Goal: Task Accomplishment & Management: Use online tool/utility

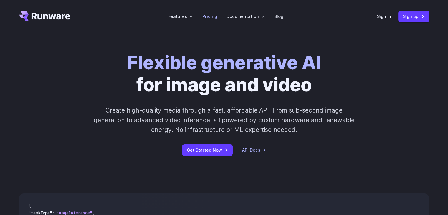
click at [212, 16] on link "Pricing" at bounding box center [209, 16] width 15 height 7
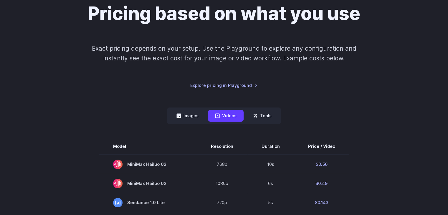
scroll to position [59, 0]
click at [189, 119] on button "Images" at bounding box center [187, 115] width 36 height 11
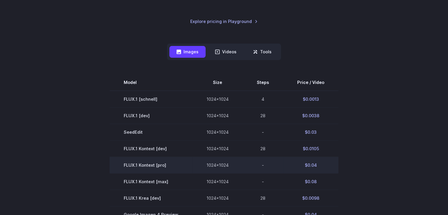
scroll to position [123, 0]
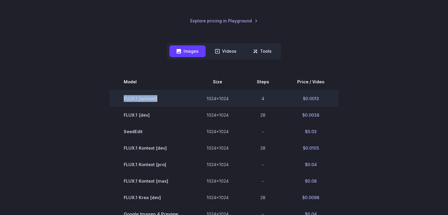
drag, startPoint x: 172, startPoint y: 102, endPoint x: 121, endPoint y: 98, distance: 51.1
click at [121, 98] on td "FLUX.1 [schnell]" at bounding box center [151, 98] width 83 height 17
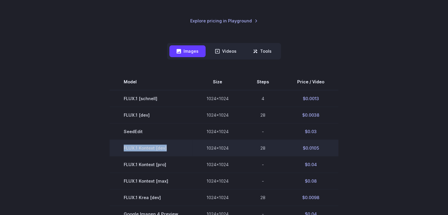
drag, startPoint x: 125, startPoint y: 145, endPoint x: 173, endPoint y: 144, distance: 47.4
click at [173, 144] on td "FLUX.1 Kontext [dev]" at bounding box center [151, 148] width 83 height 16
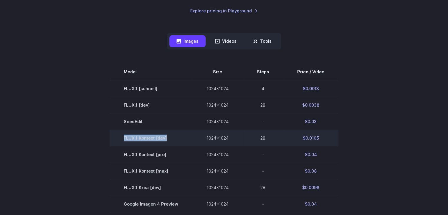
scroll to position [134, 0]
click at [173, 144] on td "FLUX.1 Kontext [dev]" at bounding box center [151, 137] width 83 height 16
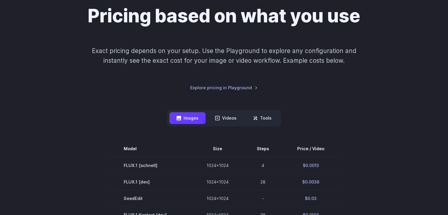
scroll to position [57, 0]
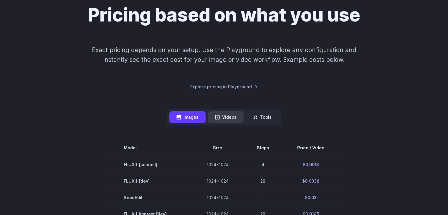
click at [230, 121] on button "Videos" at bounding box center [226, 116] width 36 height 11
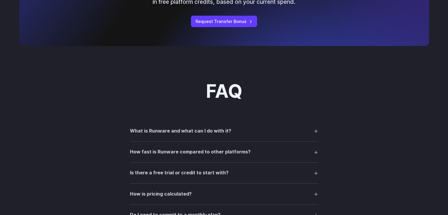
scroll to position [717, 0]
click at [262, 137] on summary "What is Runware and what can I do with it?" at bounding box center [224, 131] width 188 height 11
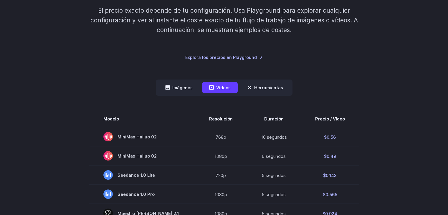
scroll to position [91, 0]
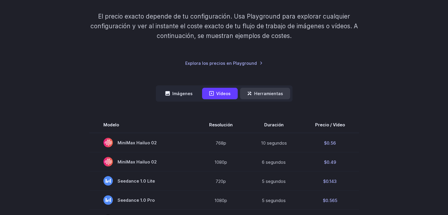
click at [258, 96] on font "Herramientas" at bounding box center [268, 93] width 29 height 7
click at [269, 97] on font "Herramientas" at bounding box center [268, 93] width 29 height 7
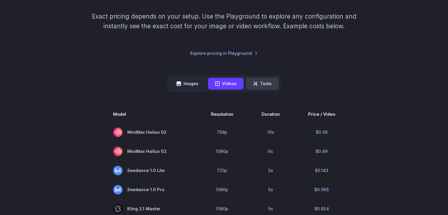
click at [258, 84] on button "Tools" at bounding box center [262, 83] width 33 height 11
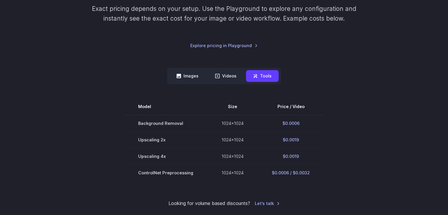
scroll to position [98, 0]
click at [231, 73] on button "Videos" at bounding box center [226, 75] width 36 height 11
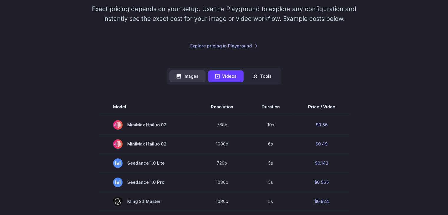
scroll to position [0, 0]
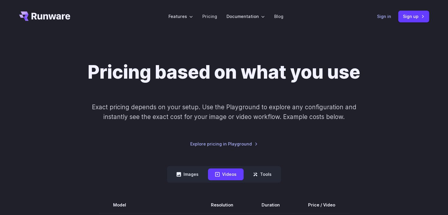
click at [386, 14] on link "Sign in" at bounding box center [384, 16] width 14 height 7
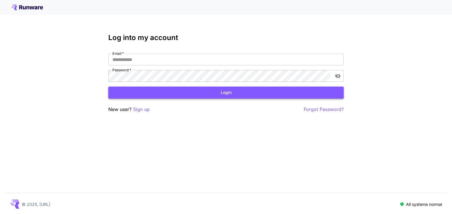
type input "**********"
click at [265, 95] on button "Login" at bounding box center [226, 93] width 236 height 12
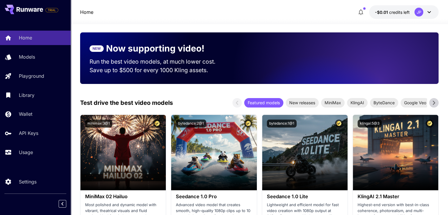
scroll to position [73, 0]
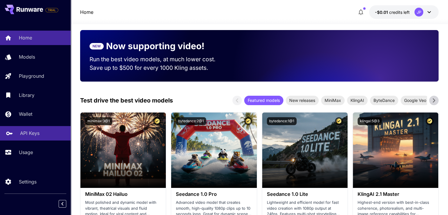
click at [35, 131] on p "API Keys" at bounding box center [29, 133] width 19 height 7
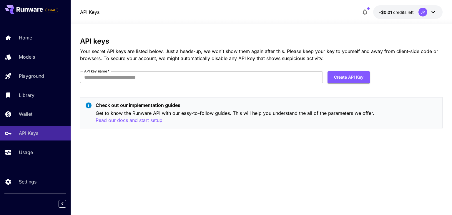
click at [433, 13] on icon at bounding box center [433, 12] width 7 height 7
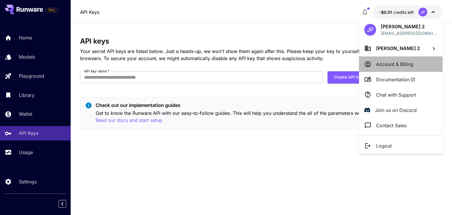
click at [418, 63] on li "Account & Billing" at bounding box center [401, 64] width 84 height 15
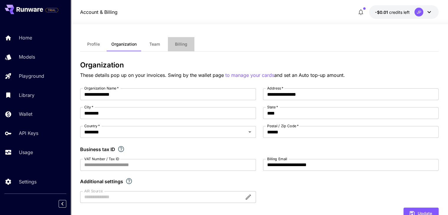
click at [176, 43] on span "Billing" at bounding box center [181, 44] width 12 height 5
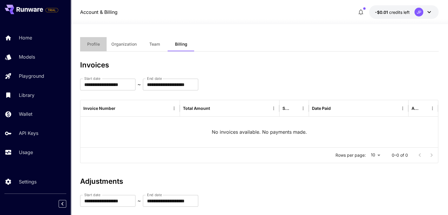
click at [95, 43] on span "Profile" at bounding box center [93, 44] width 13 height 5
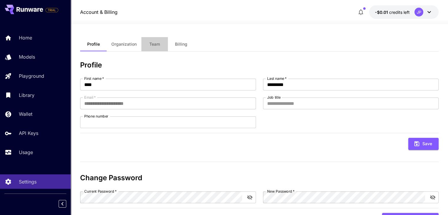
click at [161, 45] on button "Team" at bounding box center [154, 44] width 27 height 14
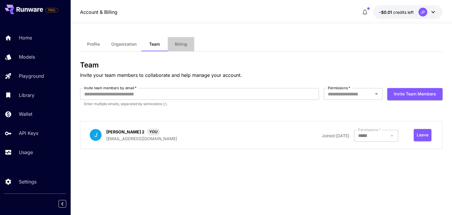
click at [174, 45] on button "Billing" at bounding box center [181, 44] width 27 height 14
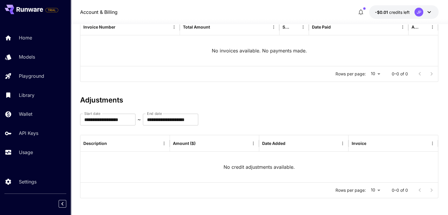
scroll to position [82, 0]
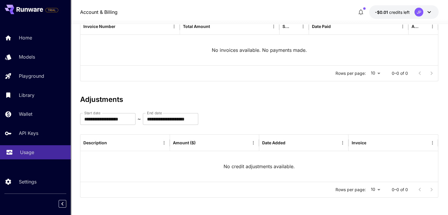
click at [44, 148] on link "Usage" at bounding box center [35, 152] width 71 height 14
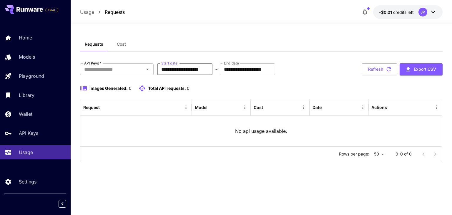
click at [172, 72] on input "**********" at bounding box center [184, 69] width 55 height 12
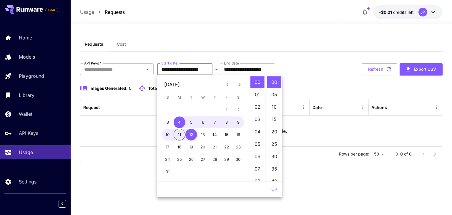
click at [193, 70] on input "**********" at bounding box center [184, 69] width 55 height 12
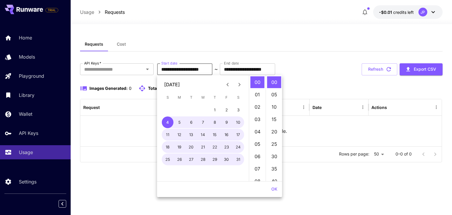
type input "**********"
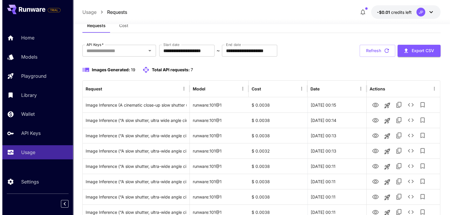
scroll to position [21, 0]
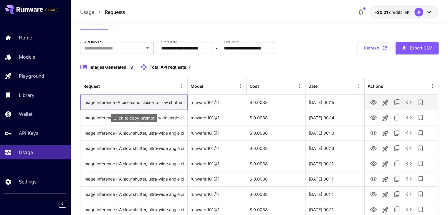
click at [151, 101] on div "Image Inference (A cinematic close-up slow shutter ultra wide angle shot of [PE…" at bounding box center [133, 102] width 101 height 15
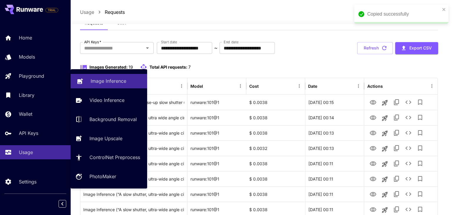
click at [99, 80] on p "Image Inference" at bounding box center [109, 80] width 36 height 7
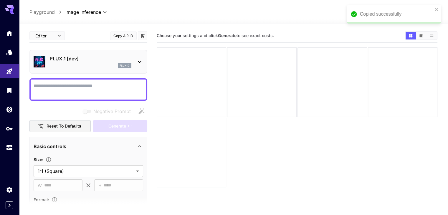
click at [139, 62] on icon at bounding box center [139, 62] width 3 height 2
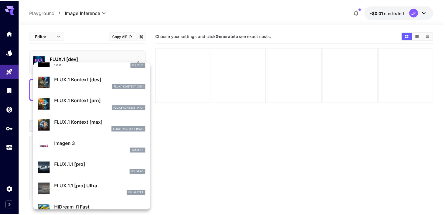
scroll to position [244, 0]
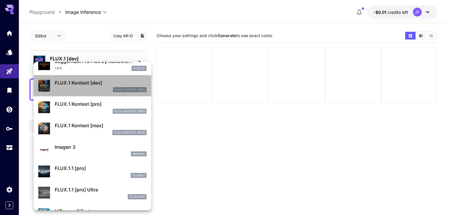
click at [123, 89] on p "FlUX.1 Kontext [dev]" at bounding box center [130, 90] width 30 height 4
type input "****"
type input "***"
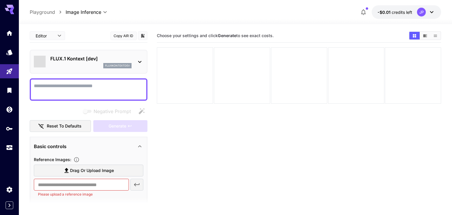
type input "*******"
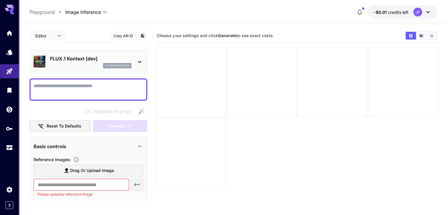
click at [177, 148] on section "Choose your settings and click Generate to see exact costs." at bounding box center [297, 136] width 280 height 215
click at [378, 11] on span "-$0.01" at bounding box center [381, 12] width 14 height 5
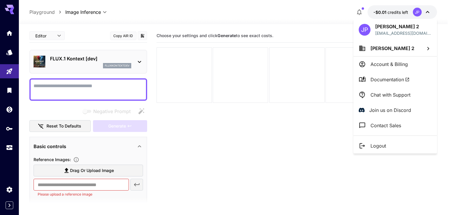
click at [264, 143] on div at bounding box center [226, 107] width 452 height 215
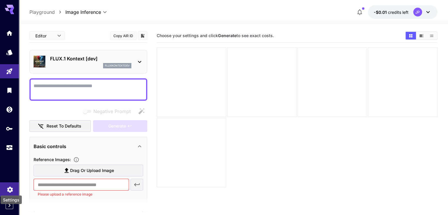
click at [13, 188] on icon "Settings" at bounding box center [9, 187] width 7 height 7
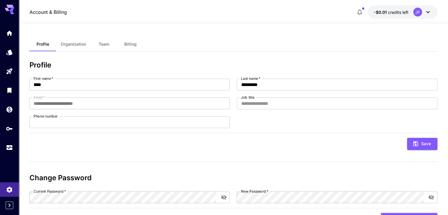
scroll to position [27, 0]
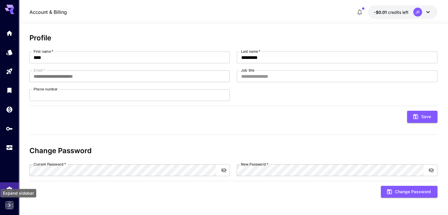
click at [12, 202] on icon "Expand sidebar" at bounding box center [9, 205] width 7 height 7
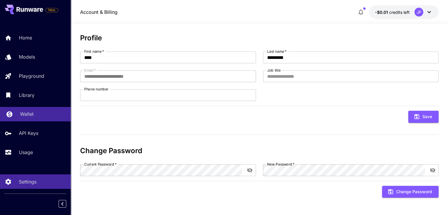
click at [33, 117] on p "Wallet" at bounding box center [27, 113] width 14 height 7
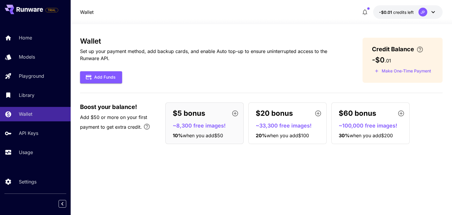
click at [125, 181] on div "Wallet Set up your payment method, add backup cards, and enable Auto top-up to …" at bounding box center [261, 119] width 363 height 165
click at [236, 112] on icon "button" at bounding box center [235, 113] width 7 height 7
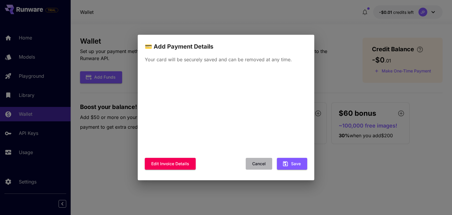
click at [257, 164] on button "Cancel" at bounding box center [259, 164] width 27 height 12
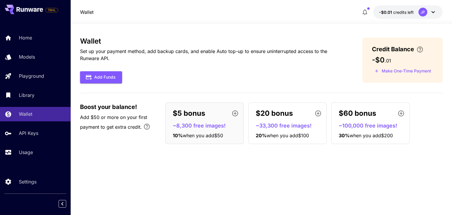
click at [199, 54] on p "Set up your payment method, add backup cards, and enable Auto top-up to ensure …" at bounding box center [212, 55] width 264 height 14
click at [112, 80] on button "Add Funds" at bounding box center [101, 77] width 42 height 12
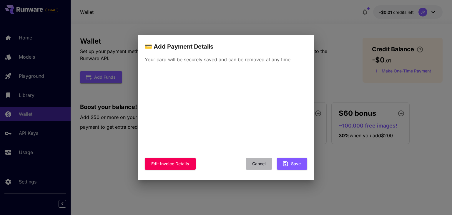
click at [256, 162] on button "Cancel" at bounding box center [259, 164] width 27 height 12
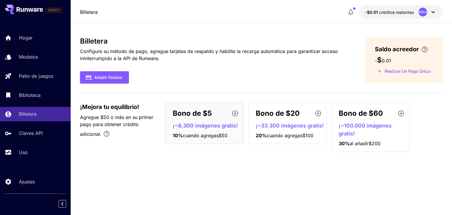
click at [212, 79] on div "Añadir fondos" at bounding box center [213, 77] width 267 height 12
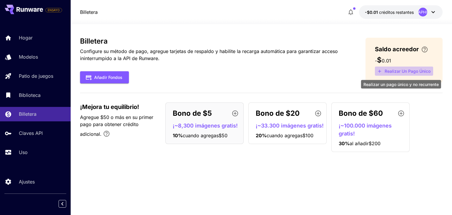
click at [399, 69] on font "Realizar un pago único" at bounding box center [408, 71] width 46 height 5
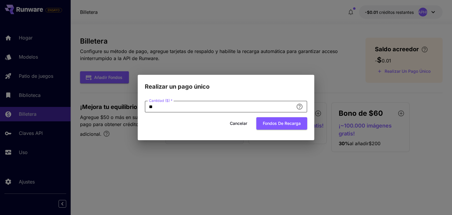
click at [256, 110] on input "**" at bounding box center [219, 107] width 149 height 12
type input "*"
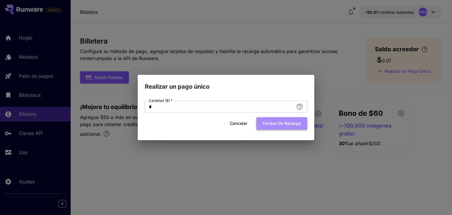
click at [277, 121] on font "Fondos de recarga" at bounding box center [282, 123] width 38 height 5
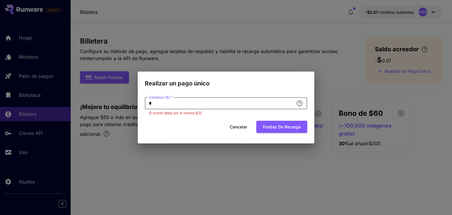
click at [237, 106] on input "*" at bounding box center [219, 103] width 149 height 12
click at [247, 129] on button "Cancelar" at bounding box center [238, 127] width 27 height 12
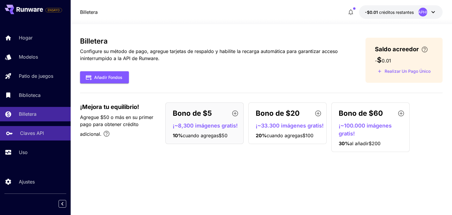
click at [38, 134] on font "Claves API" at bounding box center [32, 133] width 24 height 6
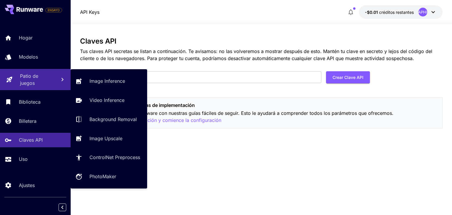
click at [53, 76] on link "Patio de juegos" at bounding box center [35, 79] width 71 height 21
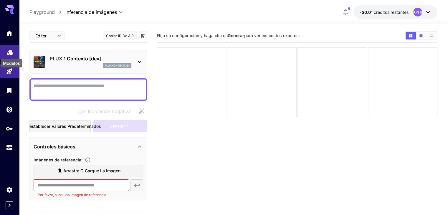
click at [12, 52] on icon "Modelos" at bounding box center [10, 51] width 6 height 6
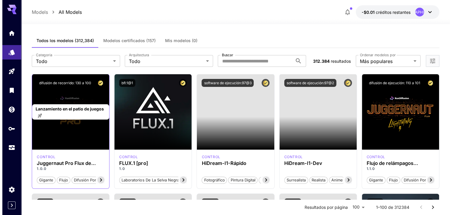
scroll to position [8, 0]
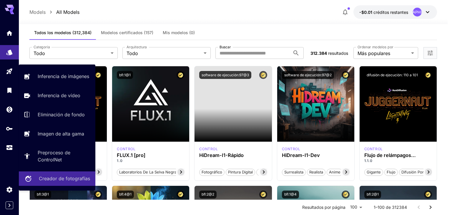
click at [61, 176] on p "Creador de fotografías" at bounding box center [64, 178] width 51 height 7
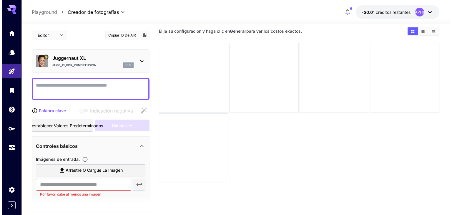
scroll to position [4, 0]
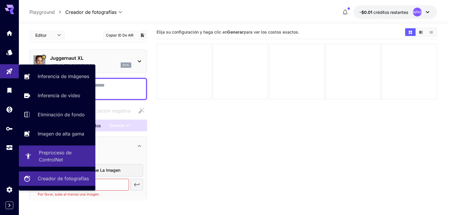
click at [53, 155] on font "Preproceso de ControlNet" at bounding box center [55, 156] width 33 height 13
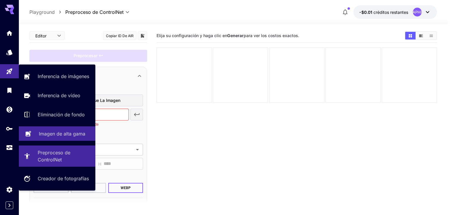
click at [52, 132] on font "Imagen de alta gama" at bounding box center [62, 134] width 47 height 6
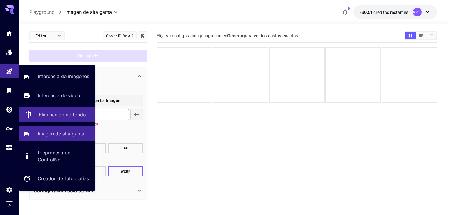
click at [53, 110] on link "Eliminación de fondo" at bounding box center [57, 114] width 77 height 14
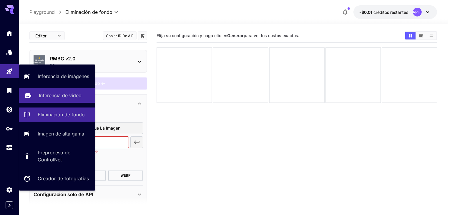
click at [53, 91] on link "Inferencia de vídeo" at bounding box center [57, 95] width 77 height 14
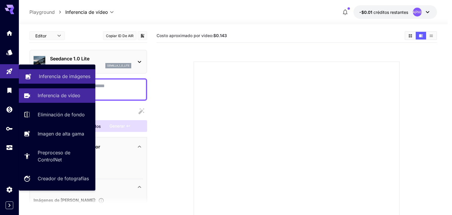
click at [55, 72] on link "Inferencia de imágenes" at bounding box center [57, 76] width 77 height 14
type input "**********"
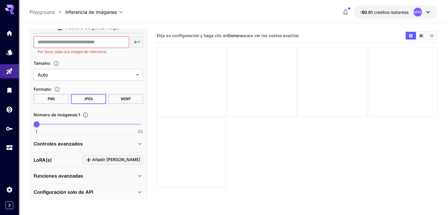
scroll to position [145, 0]
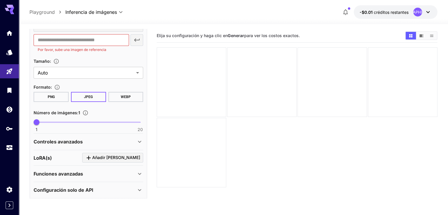
drag, startPoint x: 70, startPoint y: 150, endPoint x: 113, endPoint y: 154, distance: 43.2
click at [113, 154] on div "[PERSON_NAME](s) [PERSON_NAME]" at bounding box center [89, 158] width 110 height 16
click at [92, 154] on icon "Haga clic para agregar LoRA" at bounding box center [88, 157] width 7 height 7
click at [127, 199] on section at bounding box center [88, 204] width 118 height 15
click at [127, 193] on div "Seleccionar modelo" at bounding box center [84, 194] width 92 height 14
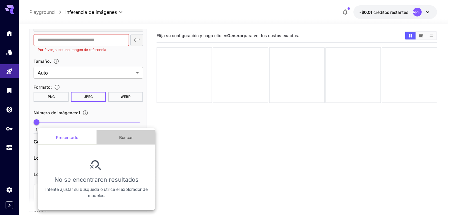
click at [127, 136] on font "Buscar" at bounding box center [126, 137] width 14 height 5
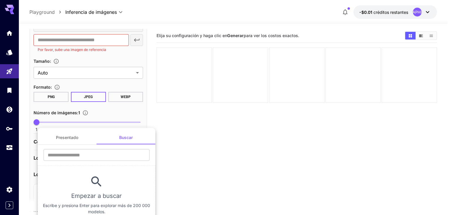
click at [231, 124] on div at bounding box center [226, 107] width 452 height 215
